Goal: Find specific page/section: Find specific page/section

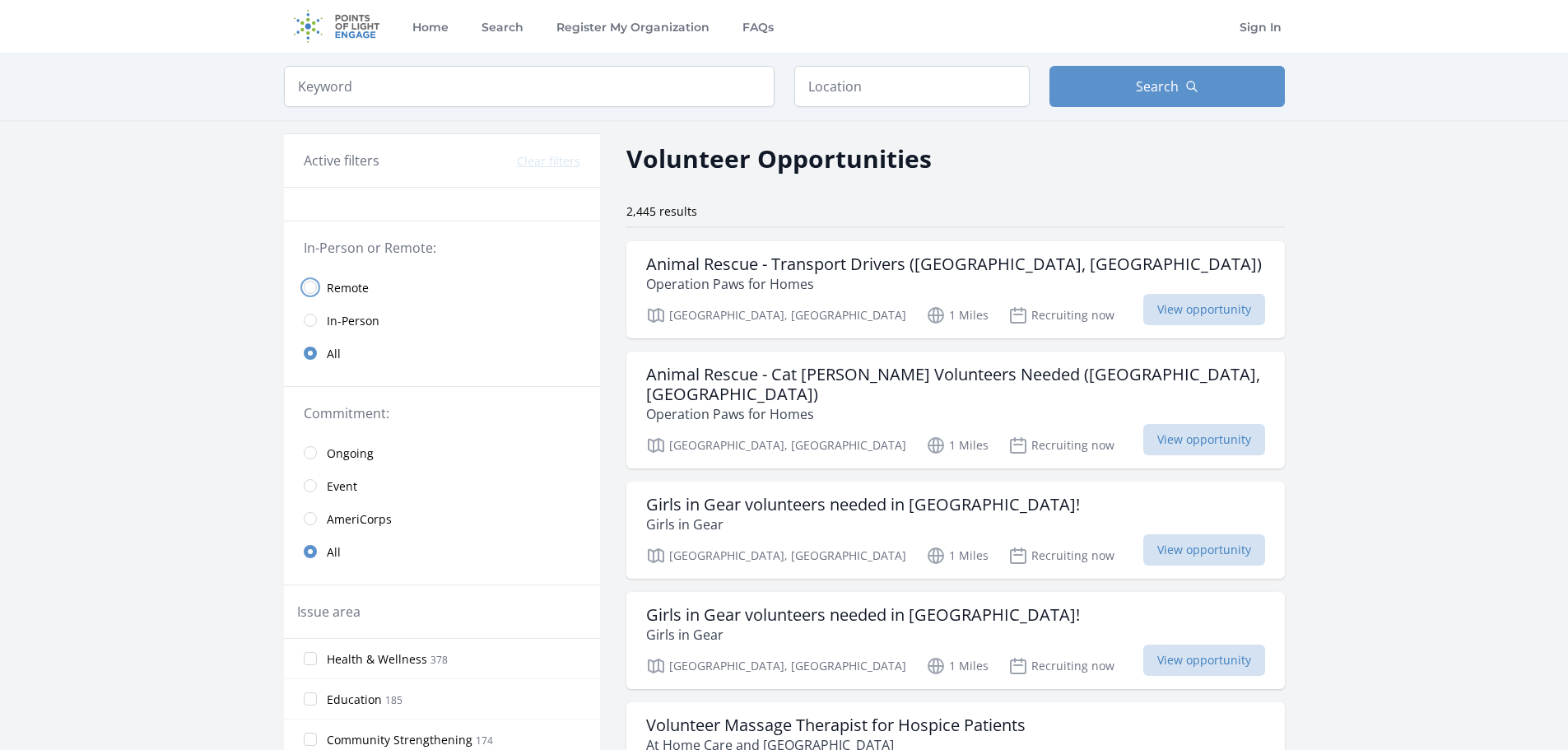
click at [313, 286] on input "radio" at bounding box center [310, 287] width 14 height 14
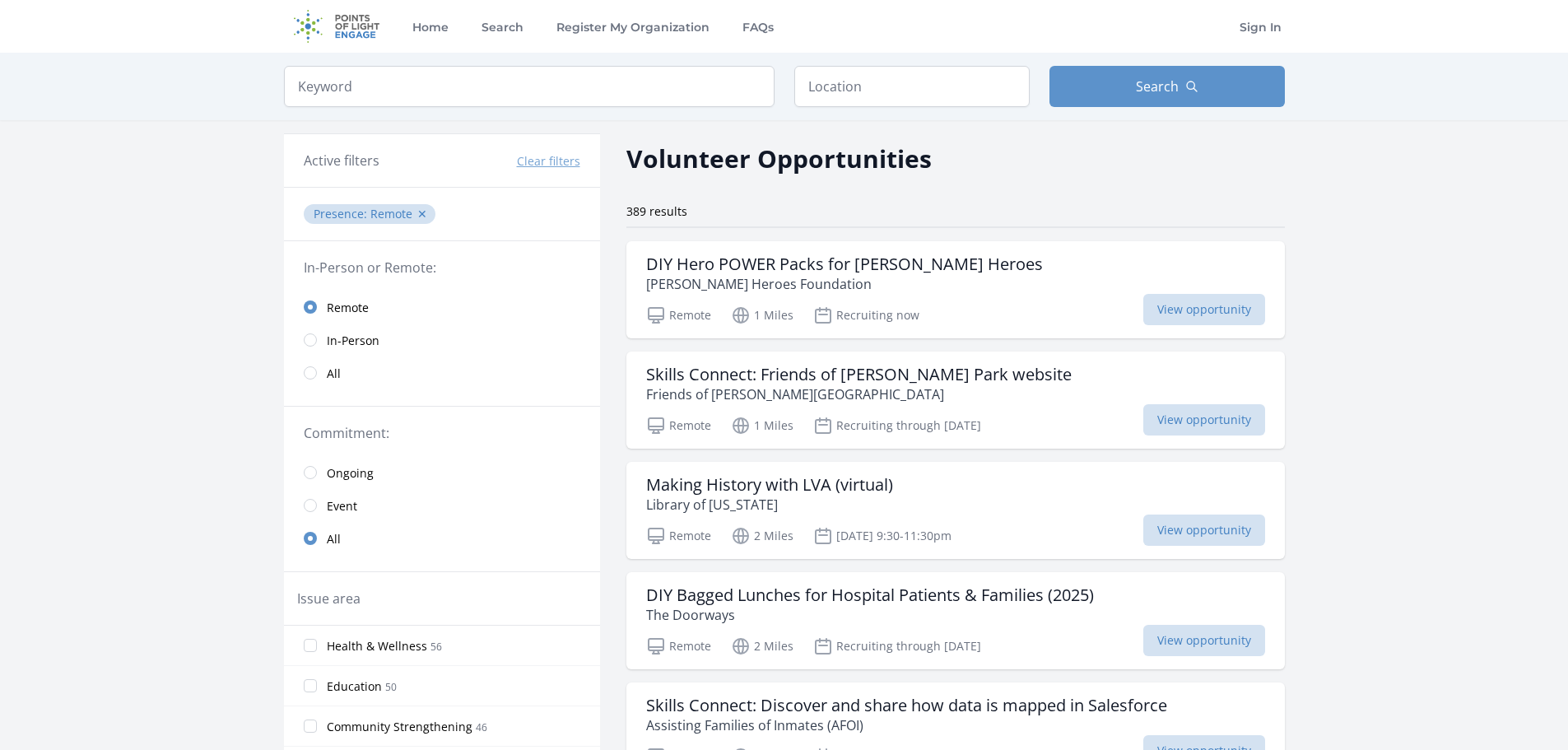
click at [318, 379] on link "All" at bounding box center [441, 373] width 316 height 33
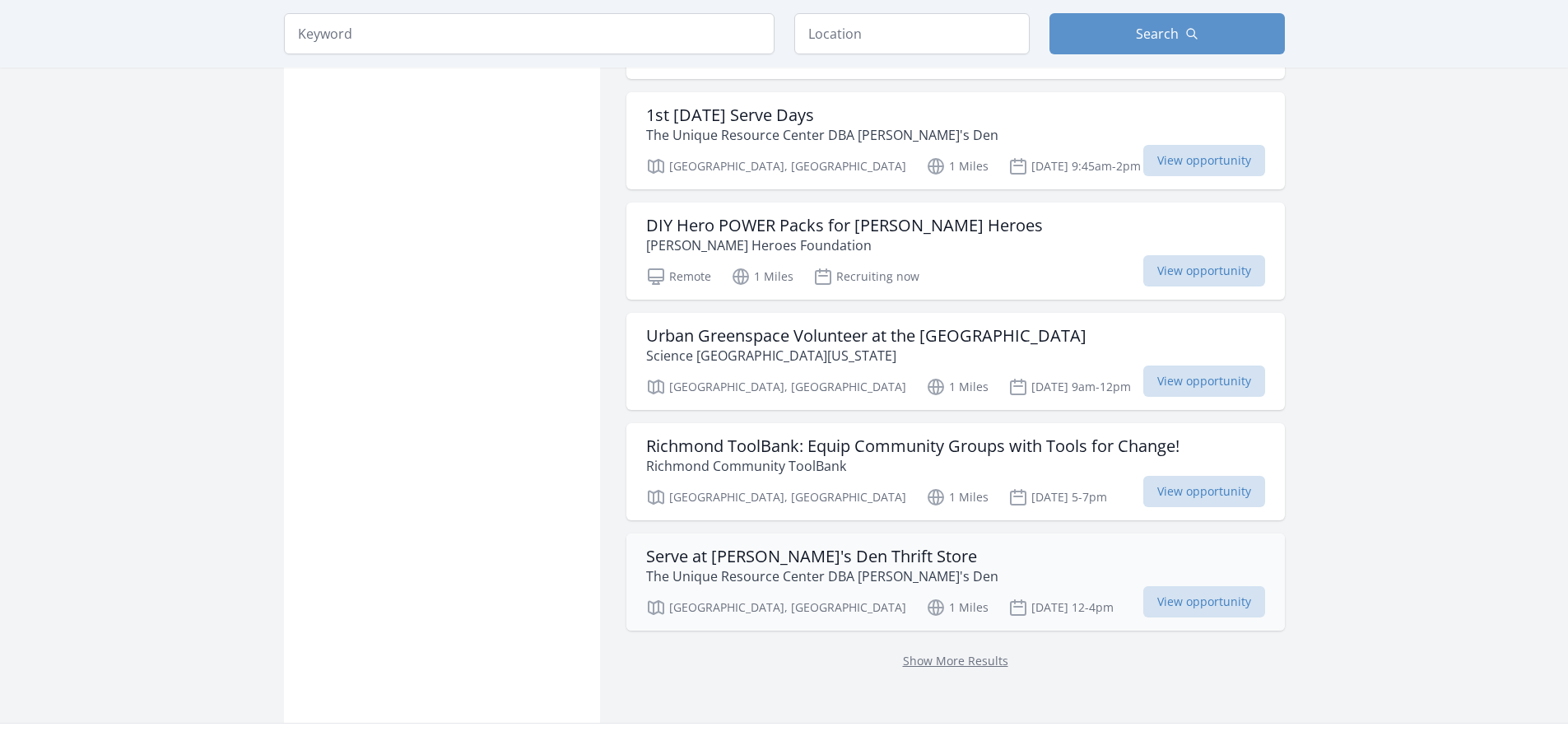
scroll to position [1975, 0]
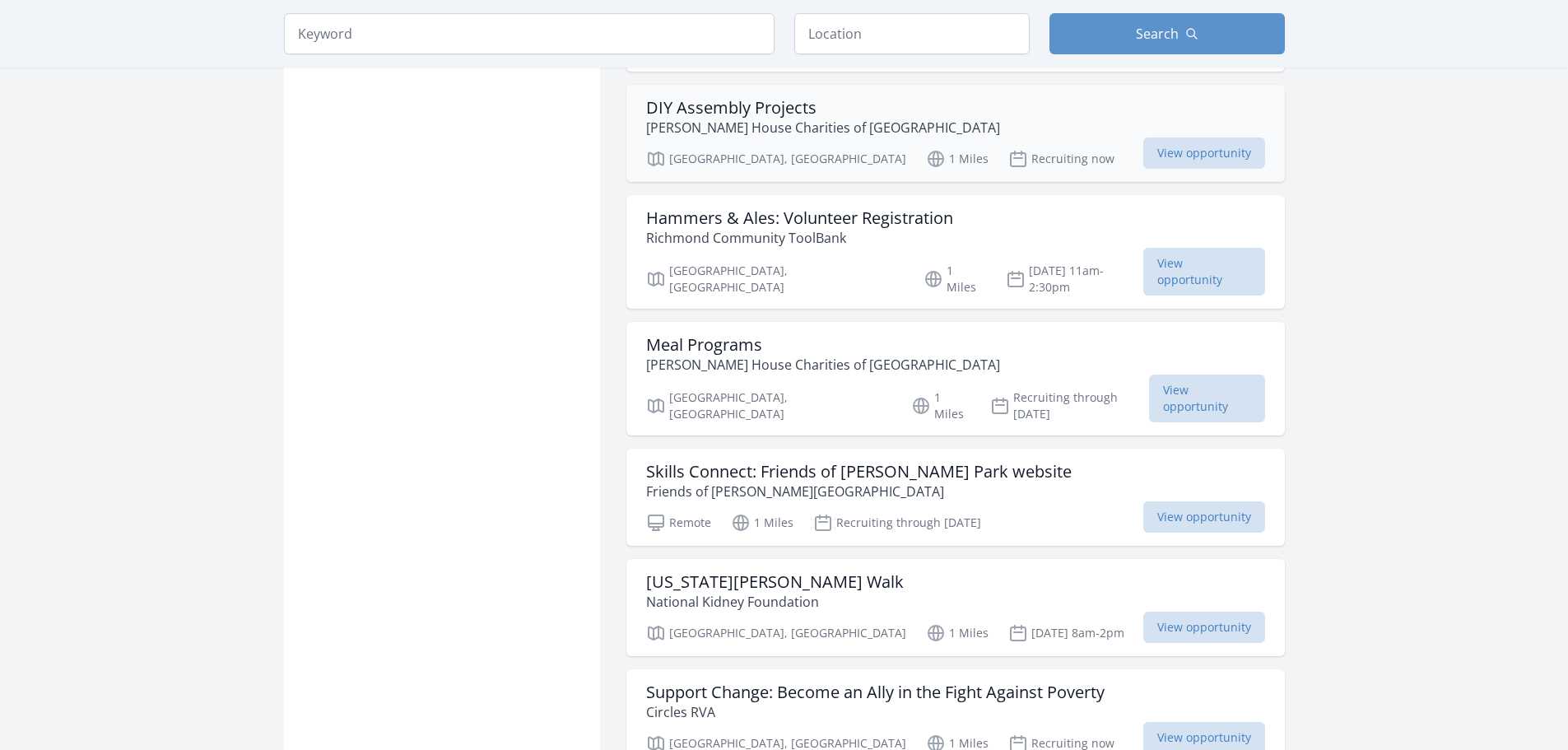
scroll to position [2552, 0]
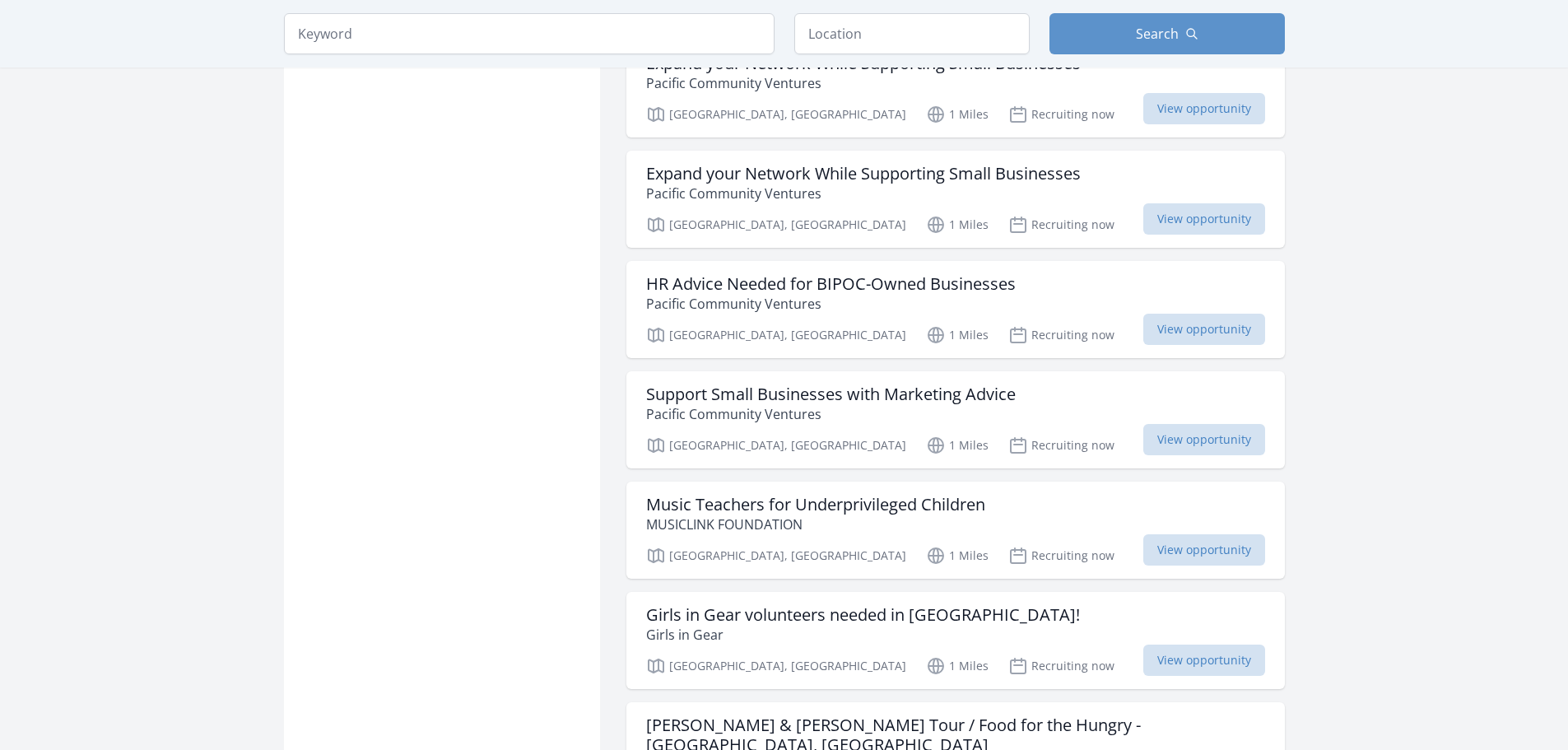
scroll to position [4857, 0]
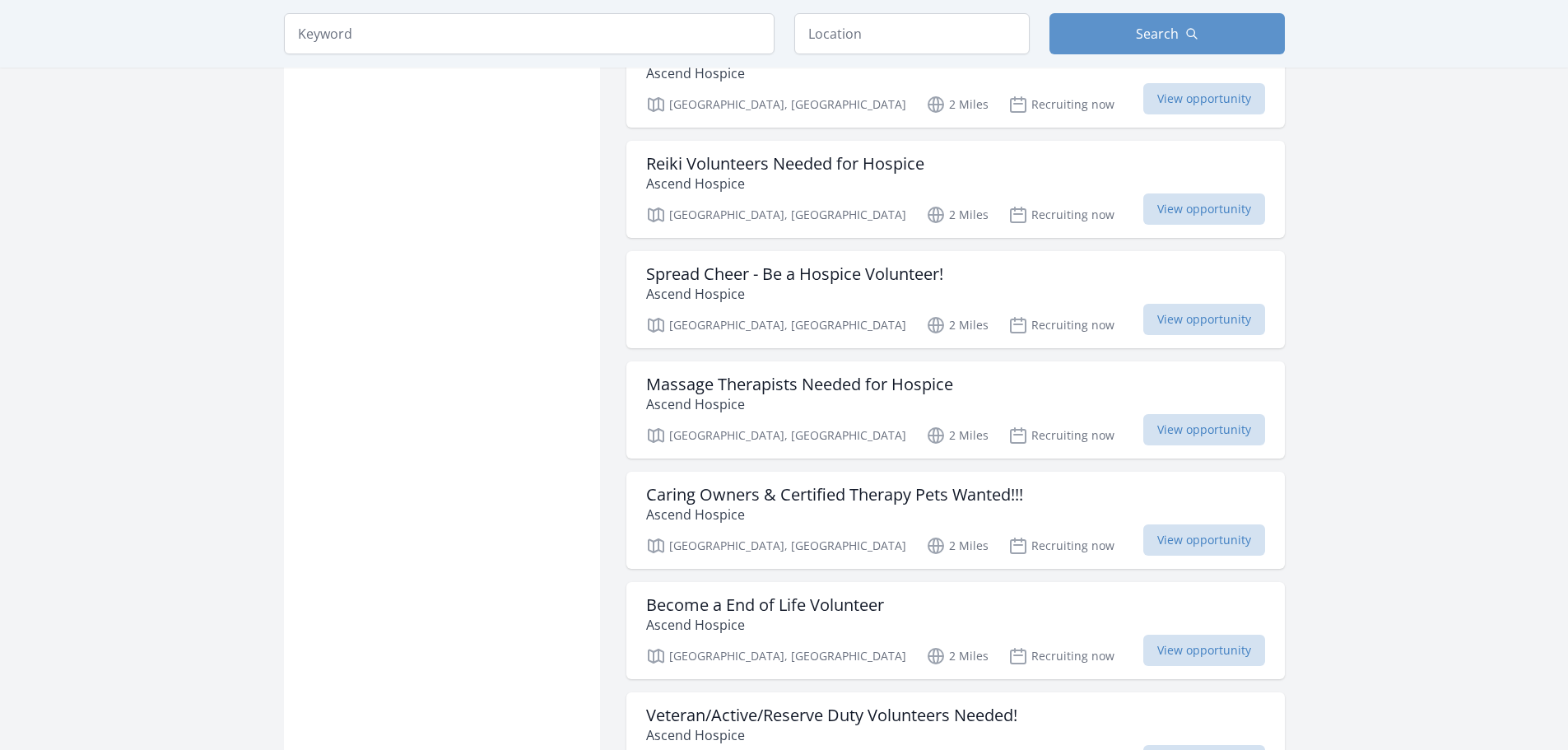
scroll to position [8725, 0]
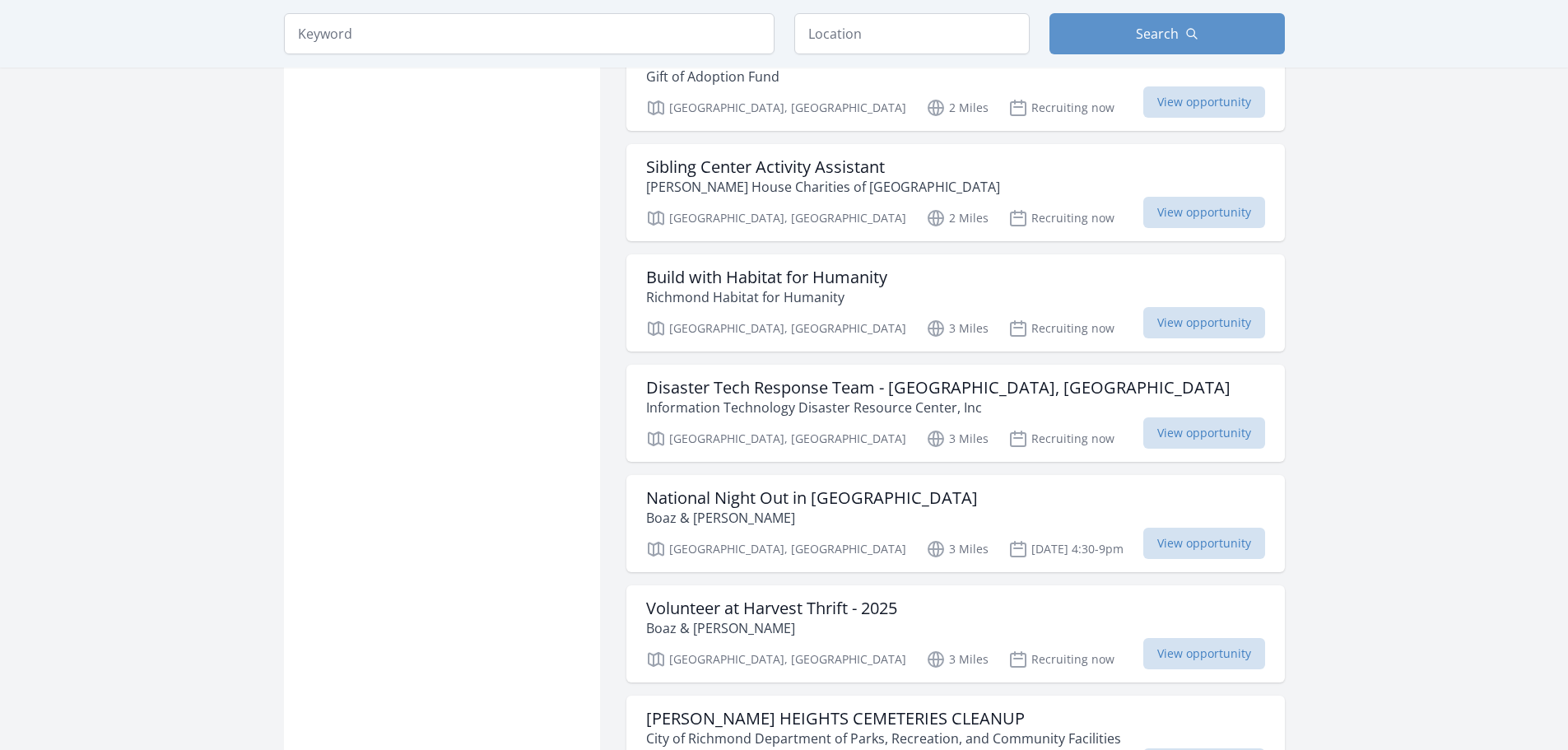
scroll to position [10961, 0]
